Goal: Transaction & Acquisition: Subscribe to service/newsletter

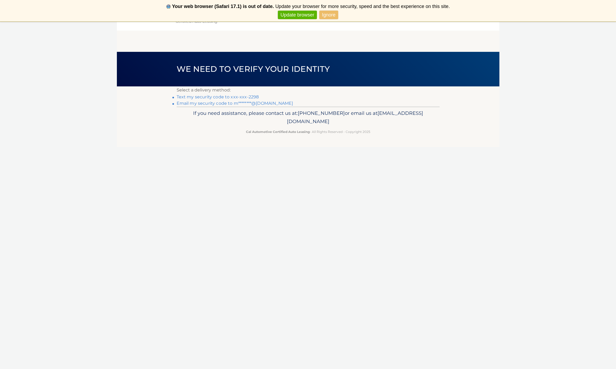
click at [231, 98] on link "Text my security code to xxx-xxx-2298" at bounding box center [218, 96] width 82 height 5
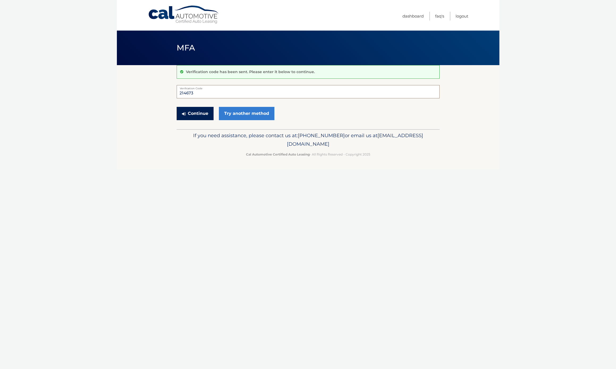
type input "214673"
click at [197, 112] on button "Continue" at bounding box center [195, 113] width 37 height 13
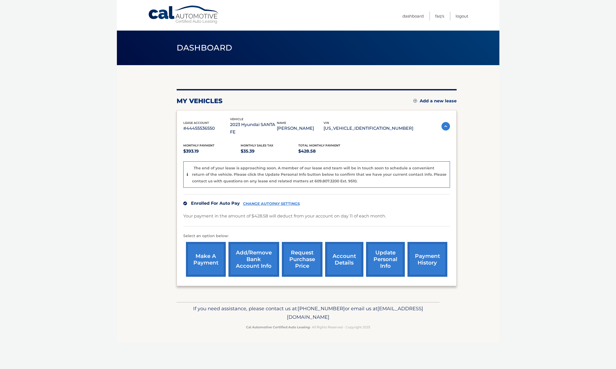
click at [253, 250] on link "Add/Remove bank account info" at bounding box center [254, 259] width 51 height 35
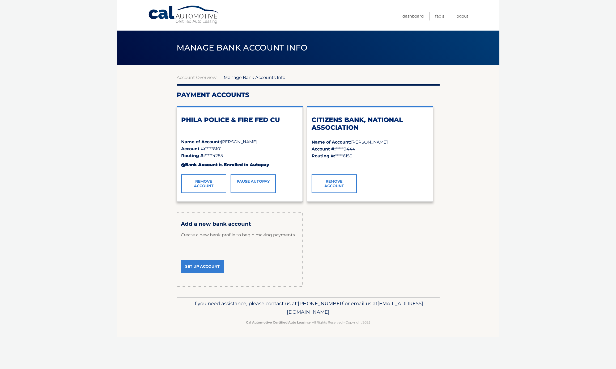
click at [335, 184] on link "Remove Account" at bounding box center [334, 183] width 45 height 19
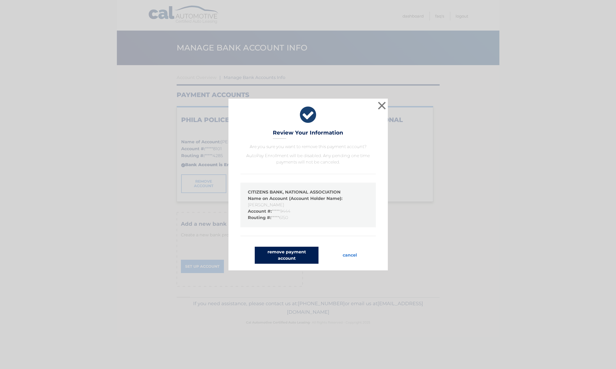
click at [299, 256] on button "remove payment account" at bounding box center [287, 255] width 64 height 17
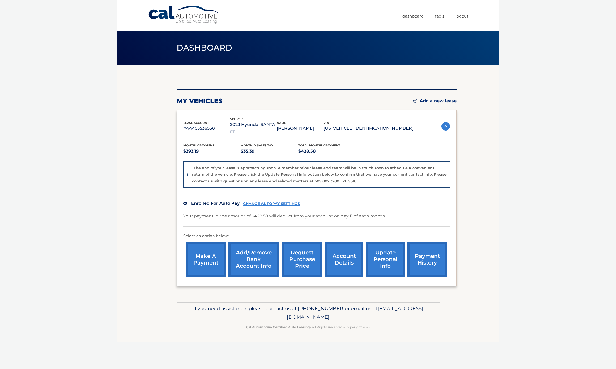
click at [250, 252] on link "Add/Remove bank account info" at bounding box center [254, 259] width 51 height 35
click at [250, 248] on link "Add/Remove bank account info" at bounding box center [254, 259] width 51 height 35
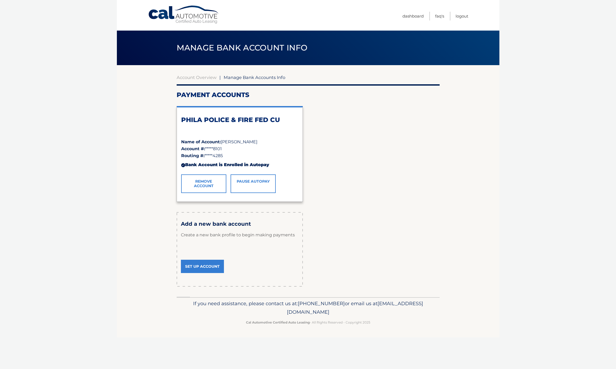
click at [200, 182] on link "Remove Account" at bounding box center [203, 183] width 45 height 19
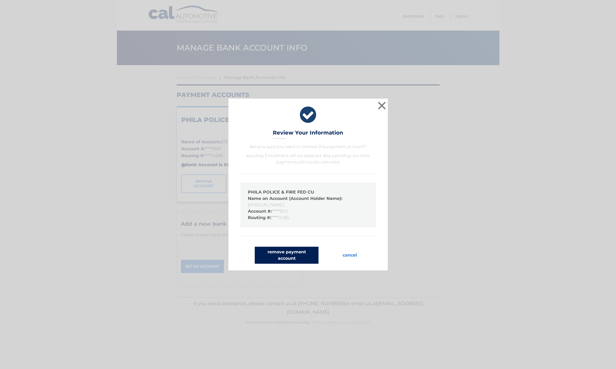
click at [287, 252] on button "remove payment account" at bounding box center [287, 255] width 64 height 17
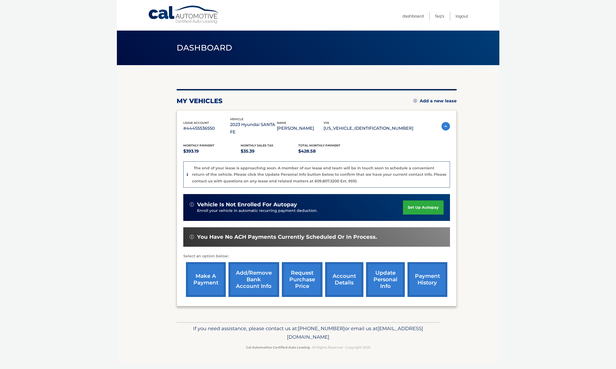
click at [208, 267] on link "make a payment" at bounding box center [206, 279] width 40 height 35
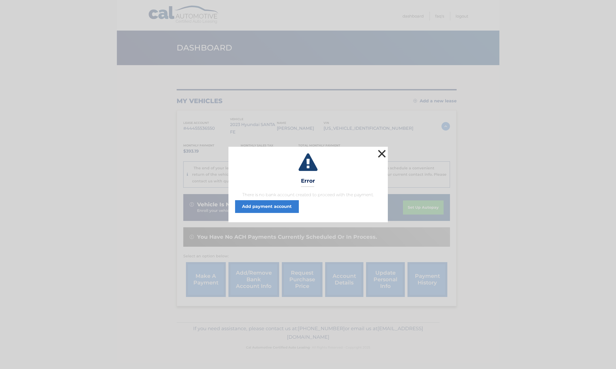
click at [383, 155] on button "×" at bounding box center [382, 153] width 11 height 11
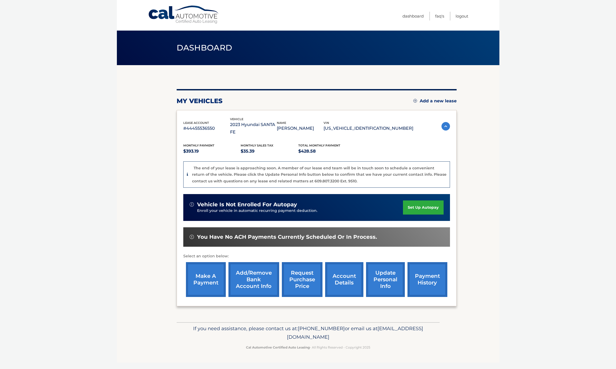
click at [204, 270] on link "make a payment" at bounding box center [206, 279] width 40 height 35
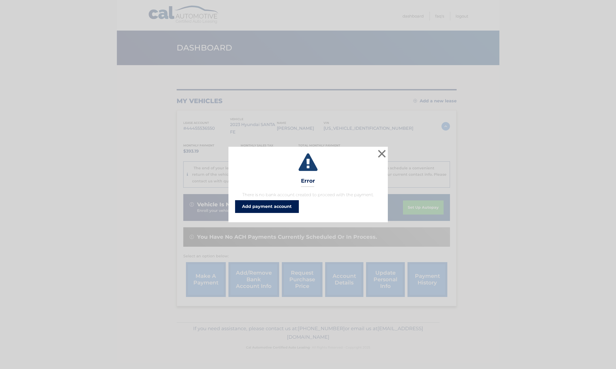
click at [272, 205] on link "Add payment account" at bounding box center [267, 206] width 64 height 13
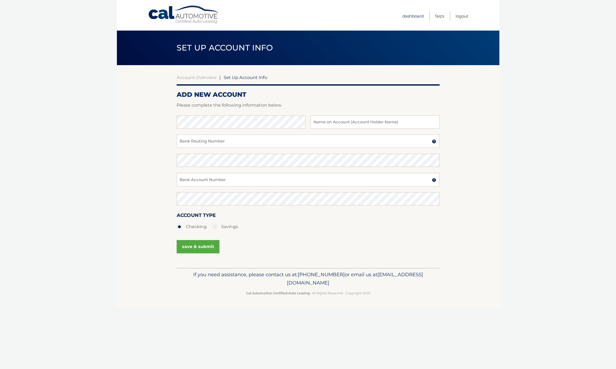
click at [415, 15] on link "Dashboard" at bounding box center [413, 16] width 21 height 9
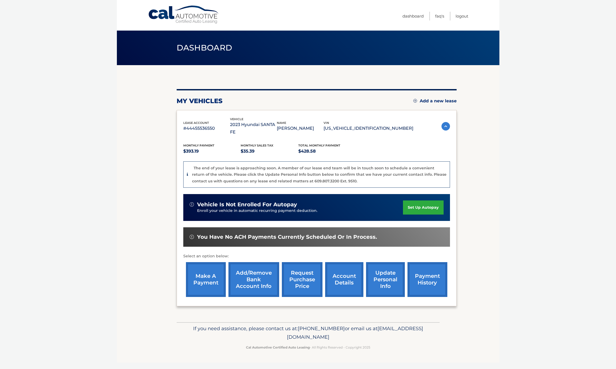
click at [349, 273] on link "account details" at bounding box center [344, 279] width 38 height 35
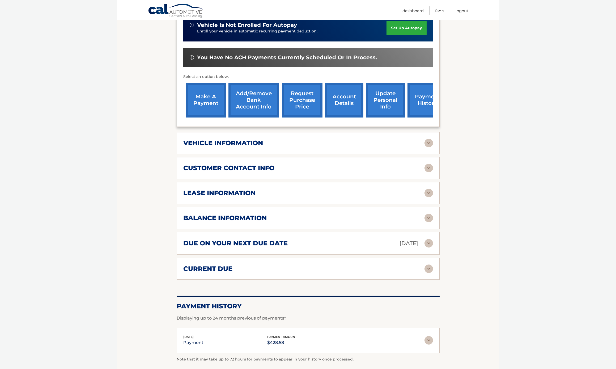
scroll to position [153, 0]
click at [429, 265] on img at bounding box center [429, 269] width 9 height 9
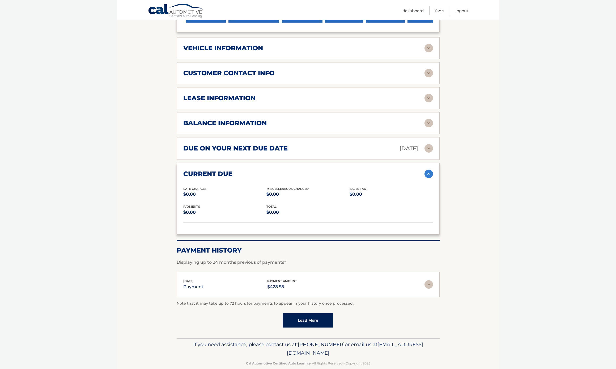
scroll to position [248, 0]
click at [430, 280] on img at bounding box center [429, 284] width 9 height 9
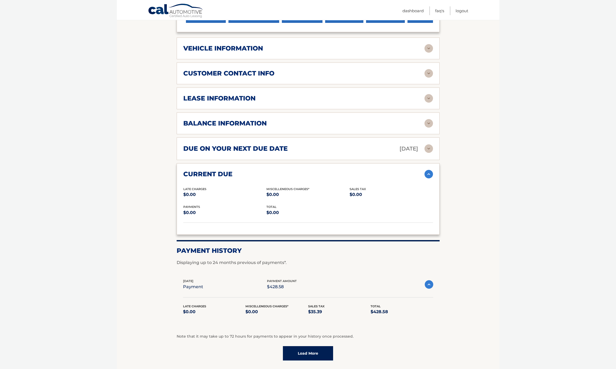
click at [428, 280] on img at bounding box center [429, 284] width 9 height 9
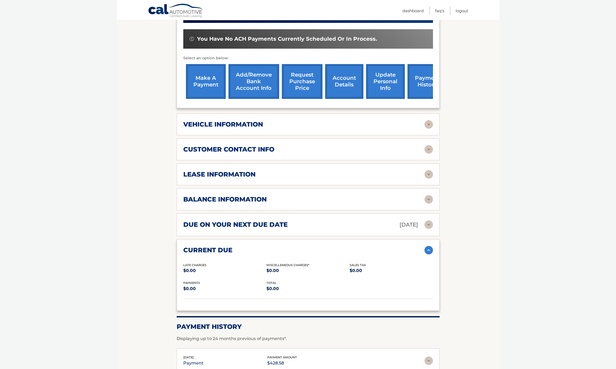
scroll to position [171, 0]
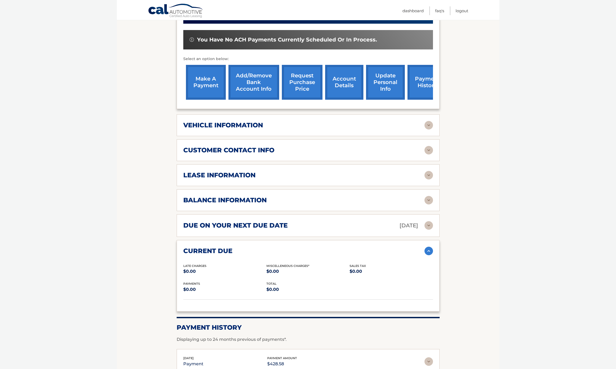
click at [250, 75] on link "Add/Remove bank account info" at bounding box center [254, 82] width 51 height 35
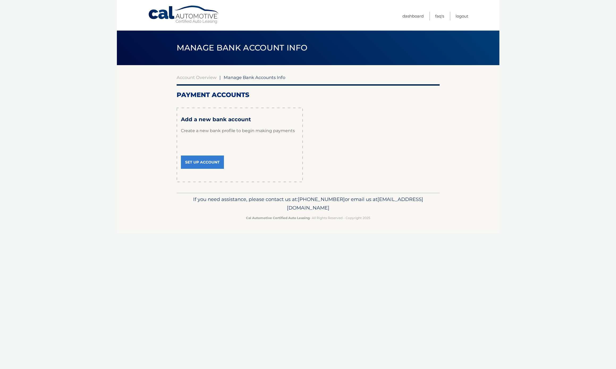
click at [204, 157] on link "Set Up Account" at bounding box center [202, 161] width 43 height 13
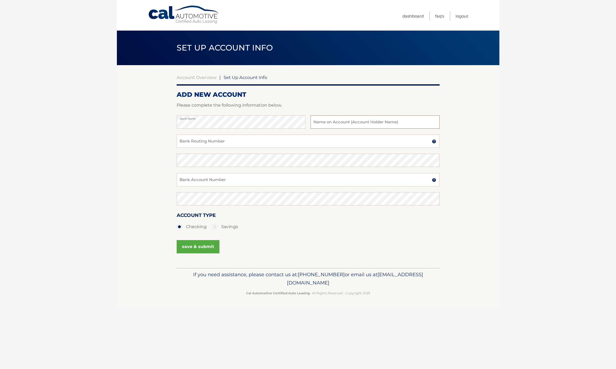
click at [334, 123] on input "text" at bounding box center [375, 121] width 129 height 13
type input "[PERSON_NAME]"
click at [239, 142] on input "Bank Routing Number" at bounding box center [308, 140] width 263 height 13
type input "036076150"
click at [259, 182] on input "Bank Account Number" at bounding box center [308, 179] width 263 height 13
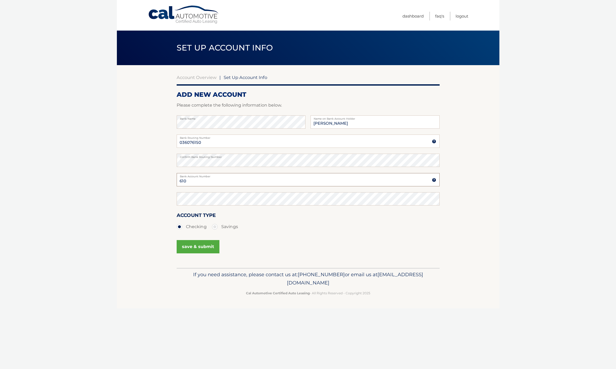
type input "6104099444"
click at [194, 246] on button "save & submit" at bounding box center [198, 246] width 43 height 13
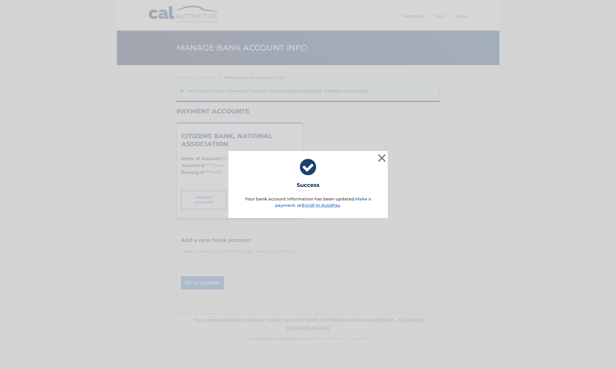
click at [365, 199] on link "Make a payment" at bounding box center [323, 201] width 96 height 11
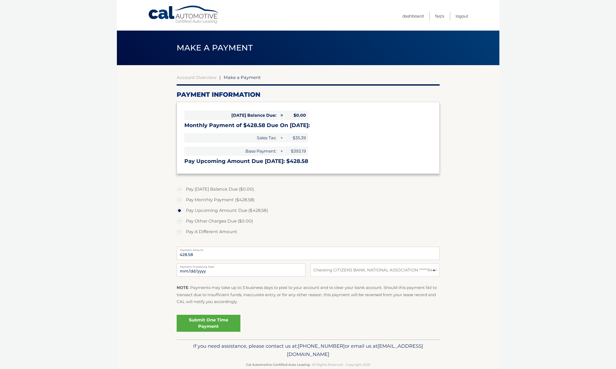
select select "MGQwNWE4M2QtZmQ0Ni00ZTNhLTk5YzQtYjYxZDk3M2VlOWI4"
click at [180, 233] on label "Pay A Different Amount" at bounding box center [308, 231] width 263 height 11
click at [180, 233] on input "Pay A Different Amount" at bounding box center [181, 230] width 5 height 9
radio input "true"
click at [182, 221] on label "Pay Other Charges Due ($0.00)" at bounding box center [308, 221] width 263 height 11
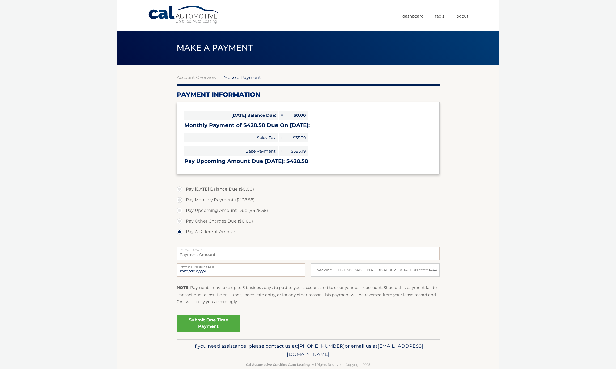
click at [181, 209] on label "Pay Upcoming Amount Due ($428.58)" at bounding box center [308, 210] width 263 height 11
click at [181, 209] on input "Pay Upcoming Amount Due ($428.58)" at bounding box center [181, 209] width 5 height 9
radio input "true"
type input "428.58"
click at [201, 76] on link "Account Overview" at bounding box center [197, 77] width 40 height 5
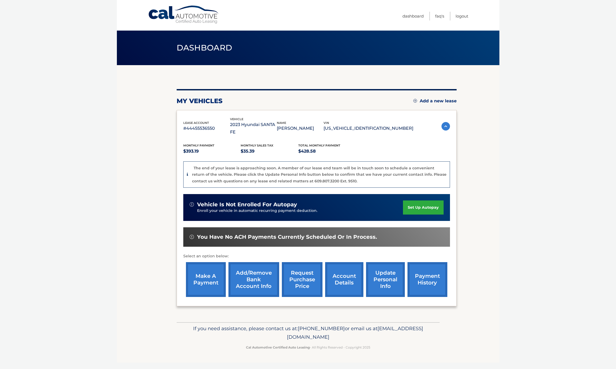
click at [250, 271] on link "Add/Remove bank account info" at bounding box center [254, 279] width 51 height 35
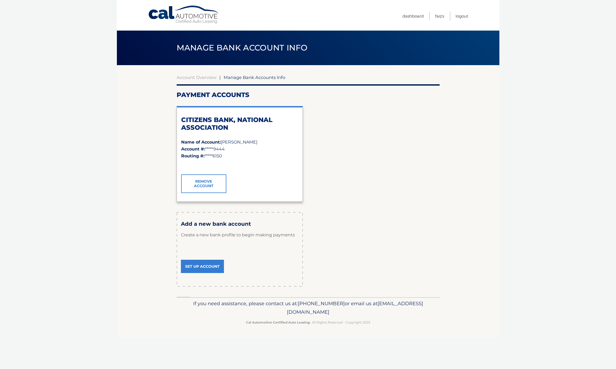
click at [201, 267] on link "Set Up Account" at bounding box center [202, 266] width 43 height 13
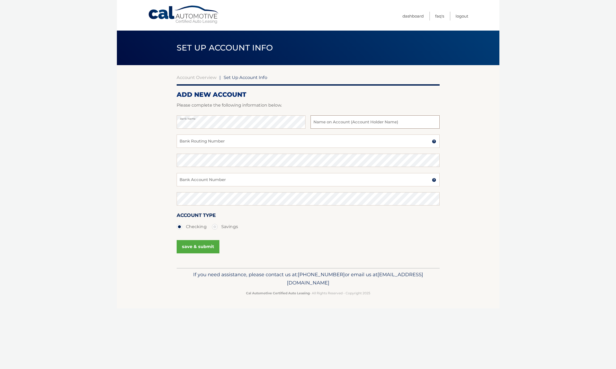
click at [338, 123] on input "text" at bounding box center [375, 121] width 129 height 13
type input "[PERSON_NAME]"
click at [263, 143] on input "Bank Routing Number" at bounding box center [308, 140] width 263 height 13
type input "236084285"
click at [214, 182] on input "Bank Account Number" at bounding box center [308, 179] width 263 height 13
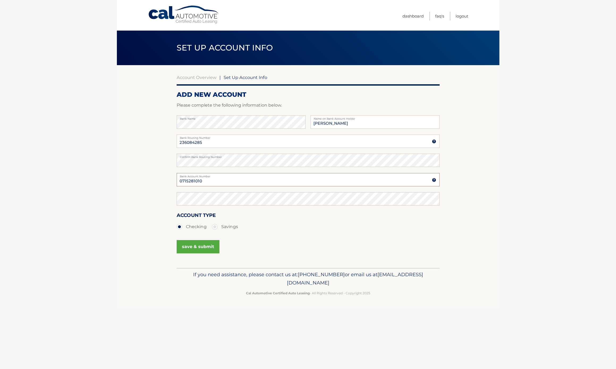
type input "0715281010"
click at [208, 248] on button "save & submit" at bounding box center [198, 246] width 43 height 13
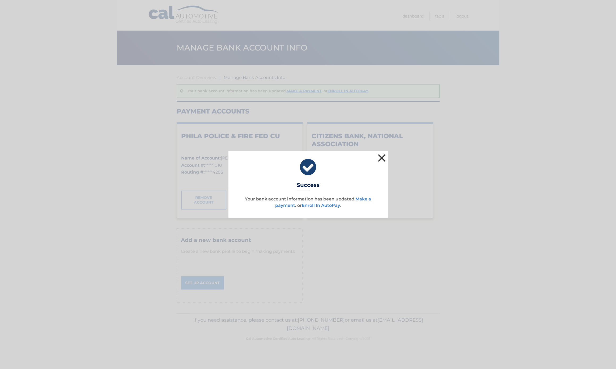
click at [384, 158] on button "×" at bounding box center [382, 158] width 11 height 11
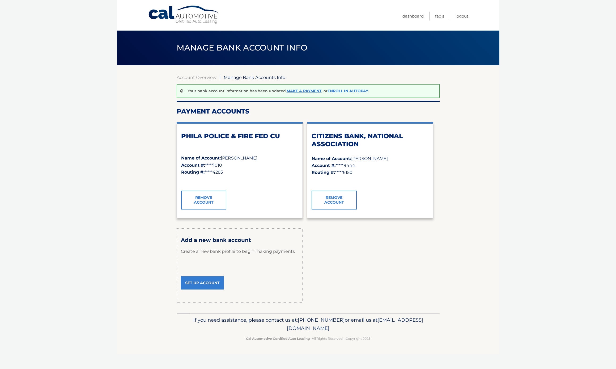
click at [344, 91] on link "Enroll In AutoPay" at bounding box center [348, 90] width 41 height 5
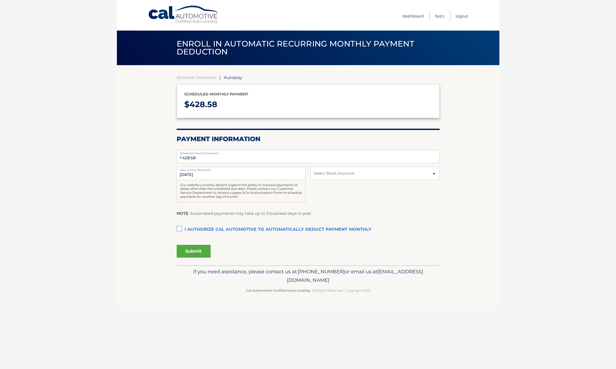
click at [180, 227] on label "I authorize cal automotive to automatically deduct payment monthly This checkbo…" at bounding box center [308, 229] width 263 height 11
click at [0, 0] on input "I authorize cal automotive to automatically deduct payment monthly This checkbo…" at bounding box center [0, 0] width 0 height 0
click at [194, 249] on button "Submit" at bounding box center [194, 251] width 34 height 13
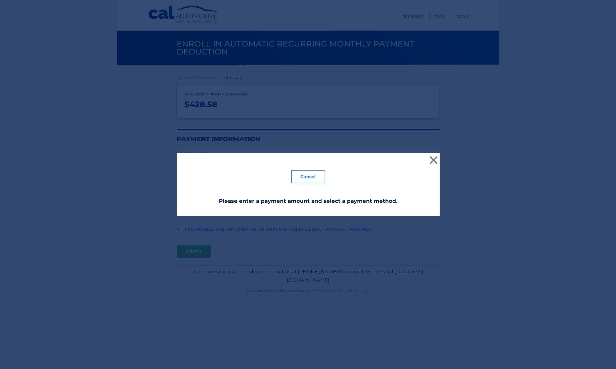
drag, startPoint x: 435, startPoint y: 161, endPoint x: 439, endPoint y: 163, distance: 4.8
click at [436, 161] on button "×" at bounding box center [434, 160] width 11 height 11
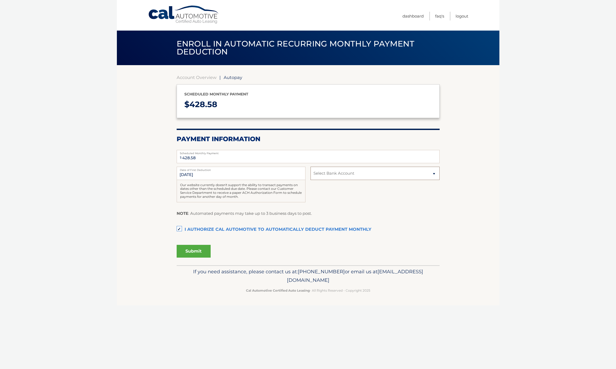
select select "NjM2YzllODgtNmI4Yi00ZDAxLWI5NzktZDljZmYzNDYzOTNh"
click at [179, 227] on label "I authorize cal automotive to automatically deduct payment monthly This checkbo…" at bounding box center [308, 229] width 263 height 11
click at [0, 0] on input "I authorize cal automotive to automatically deduct payment monthly This checkbo…" at bounding box center [0, 0] width 0 height 0
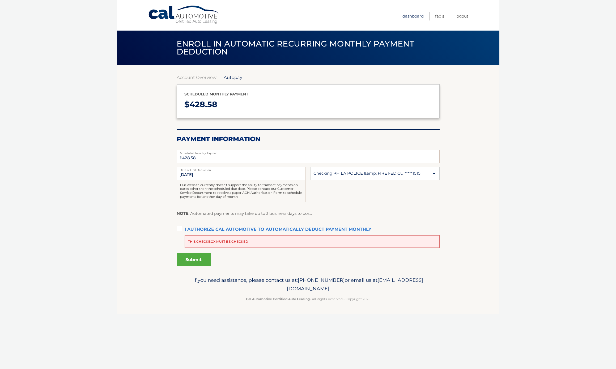
click at [411, 15] on link "Dashboard" at bounding box center [413, 16] width 21 height 9
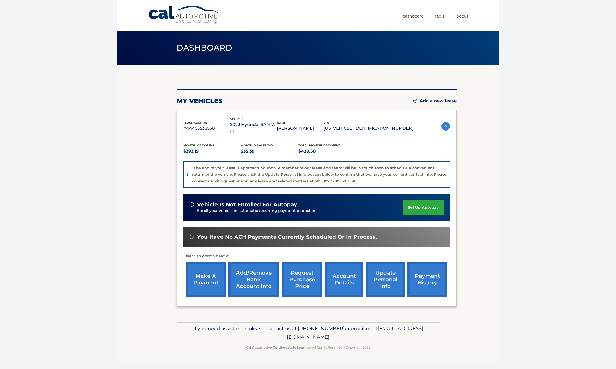
click at [257, 268] on link "Add/Remove bank account info" at bounding box center [254, 279] width 51 height 35
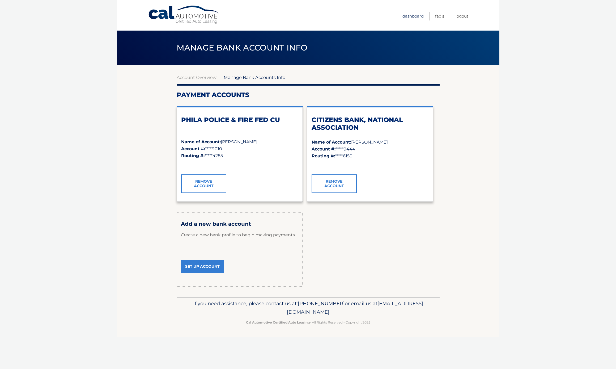
click at [415, 16] on link "Dashboard" at bounding box center [413, 16] width 21 height 9
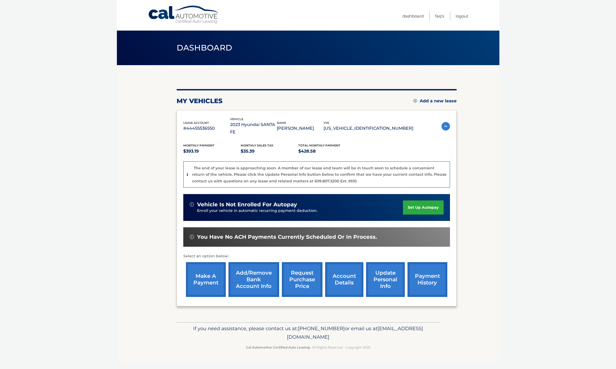
click at [425, 200] on link "set up autopay" at bounding box center [423, 207] width 40 height 14
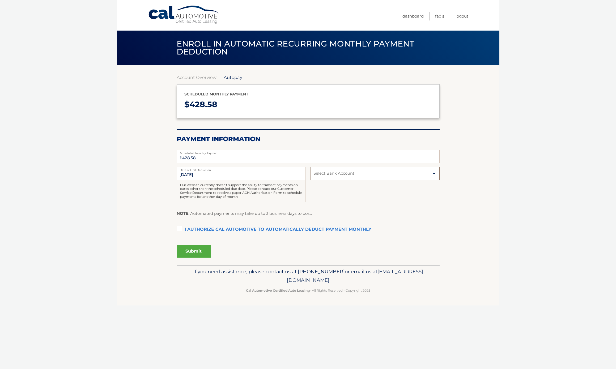
select select "NjM2YzllODgtNmI4Yi00ZDAxLWI5NzktZDljZmYzNDYzOTNh"
click at [180, 229] on label "I authorize cal automotive to automatically deduct payment monthly This checkbo…" at bounding box center [308, 229] width 263 height 11
click at [0, 0] on input "I authorize cal automotive to automatically deduct payment monthly This checkbo…" at bounding box center [0, 0] width 0 height 0
click at [190, 249] on button "Submit" at bounding box center [194, 251] width 34 height 13
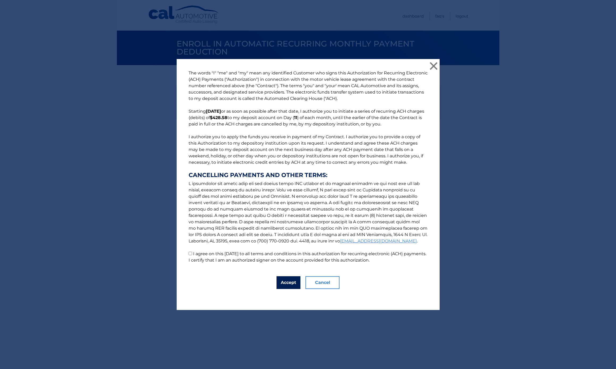
click at [288, 280] on button "Accept" at bounding box center [289, 282] width 24 height 13
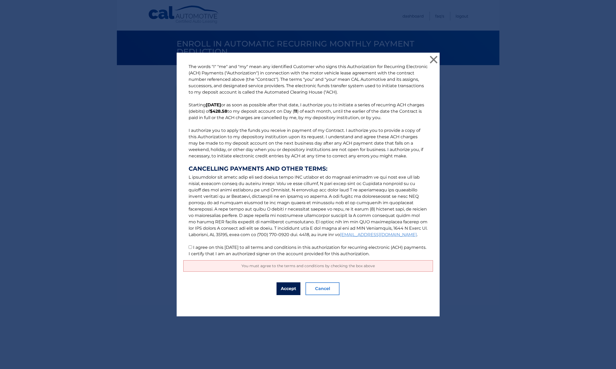
click at [287, 289] on button "Accept" at bounding box center [289, 288] width 24 height 13
click at [305, 133] on p "The words "I" "me" and "my" mean any identified Customer who signs this Authori…" at bounding box center [308, 160] width 250 height 193
click at [191, 248] on input "I agree on this [DATE] to all terms and conditions in this authorization for re…" at bounding box center [190, 246] width 3 height 3
checkbox input "true"
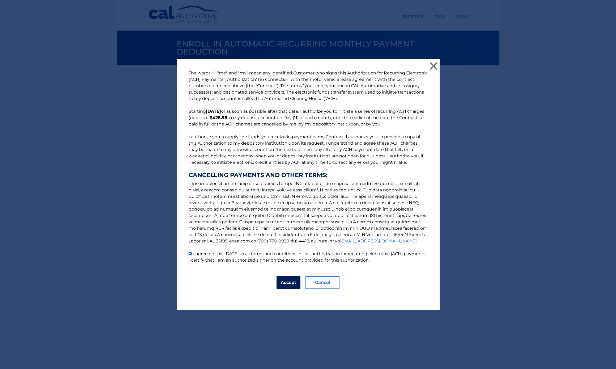
click at [290, 282] on button "Accept" at bounding box center [289, 282] width 24 height 13
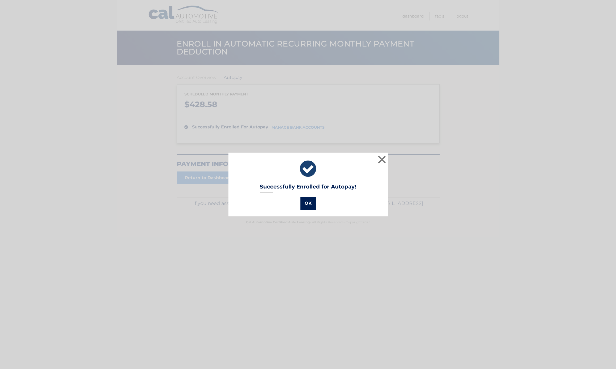
click at [310, 204] on button "OK" at bounding box center [308, 203] width 15 height 13
